Goal: Task Accomplishment & Management: Use online tool/utility

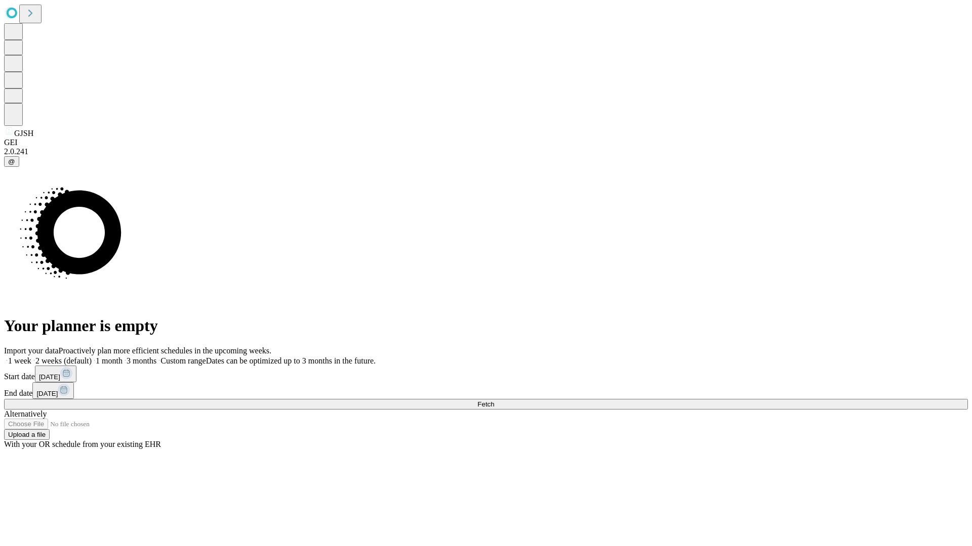
click at [494, 401] on span "Fetch" at bounding box center [485, 405] width 17 height 8
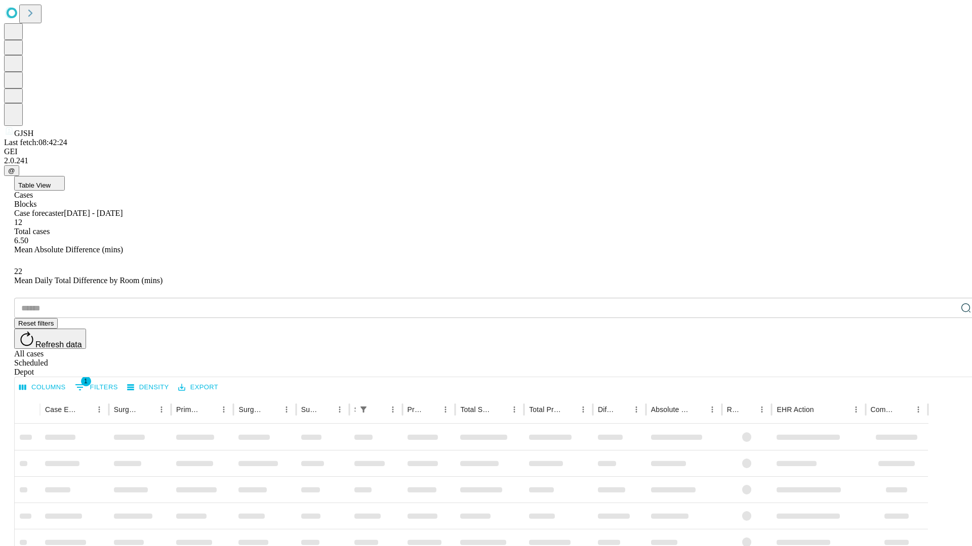
click at [945, 368] on div "Depot" at bounding box center [495, 372] width 963 height 9
